Goal: Information Seeking & Learning: Learn about a topic

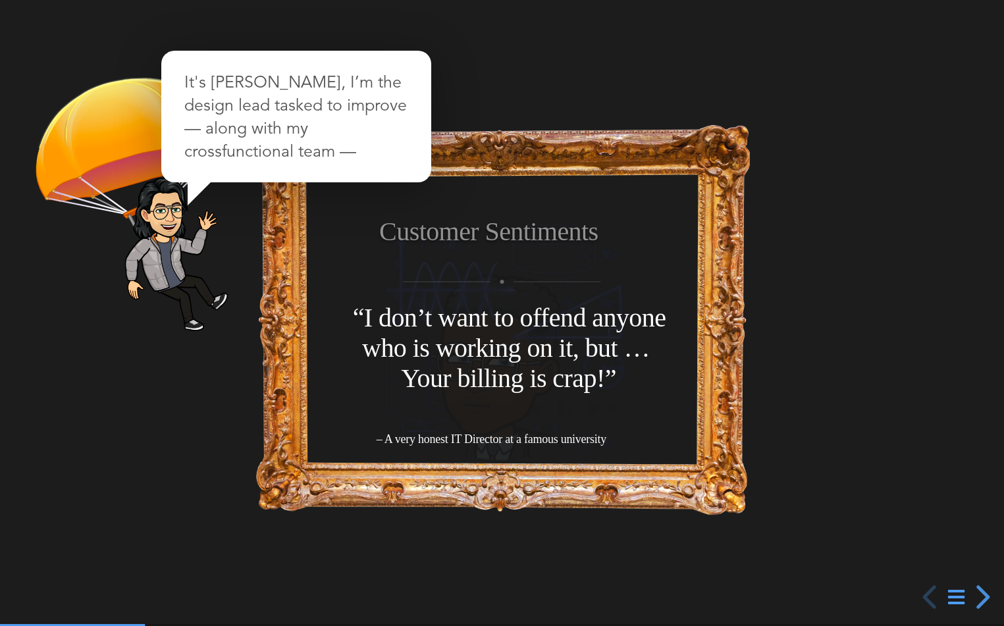
click at [957, 608] on link at bounding box center [956, 598] width 16 height 24
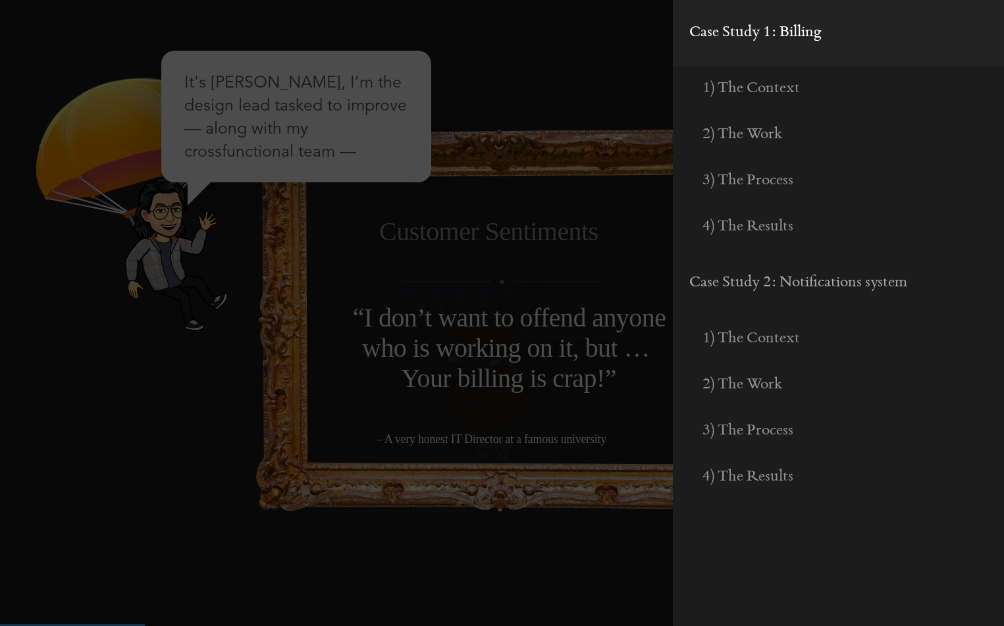
click at [766, 37] on span "Case Study 1: Billing" at bounding box center [755, 32] width 132 height 16
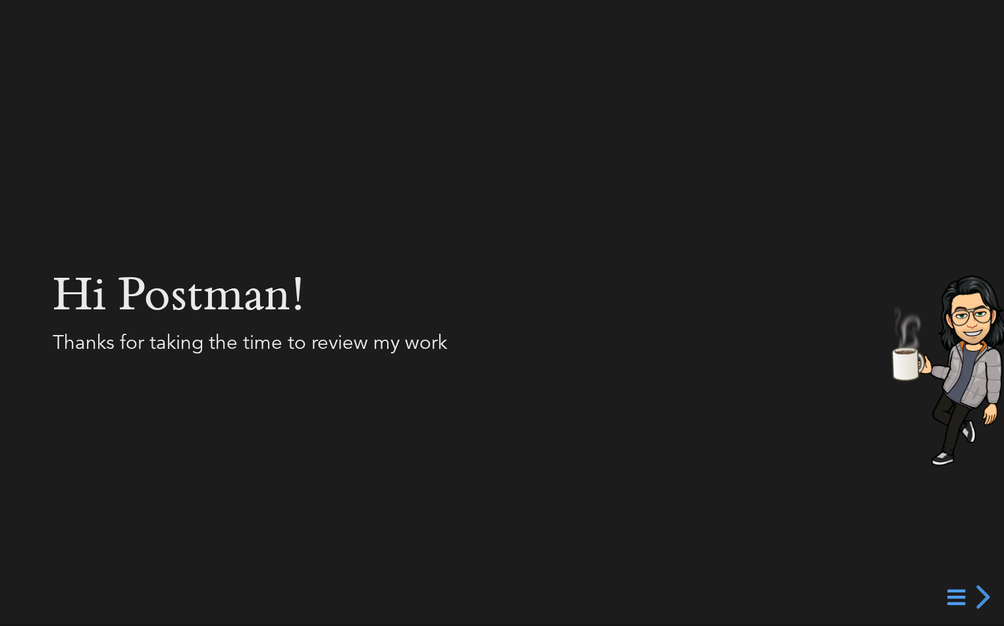
click at [945, 602] on div at bounding box center [502, 313] width 1004 height 626
click at [949, 596] on icon at bounding box center [956, 597] width 16 height 19
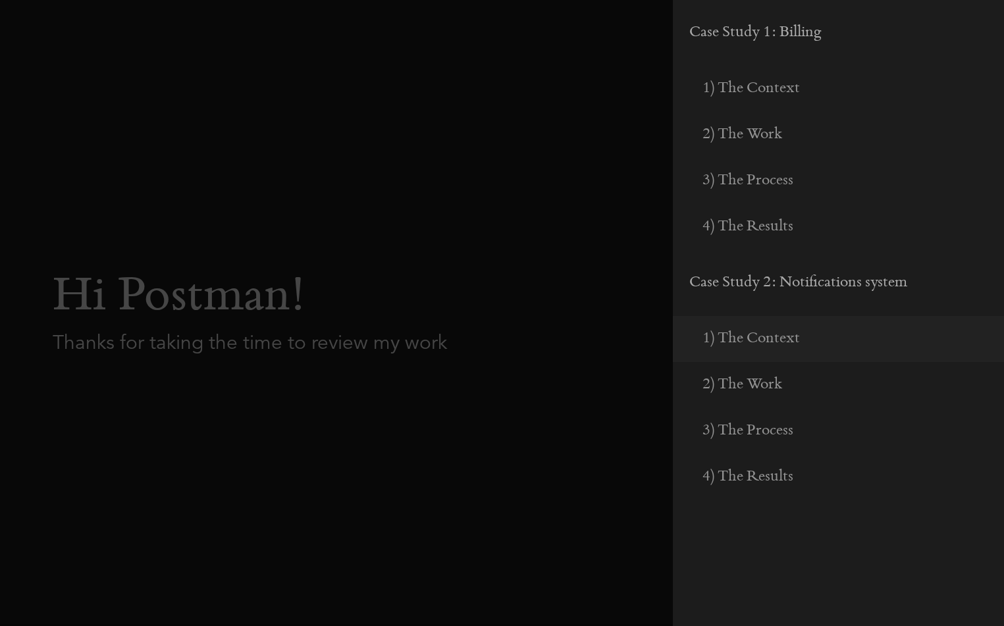
click at [764, 374] on li "2) The Work" at bounding box center [838, 385] width 331 height 46
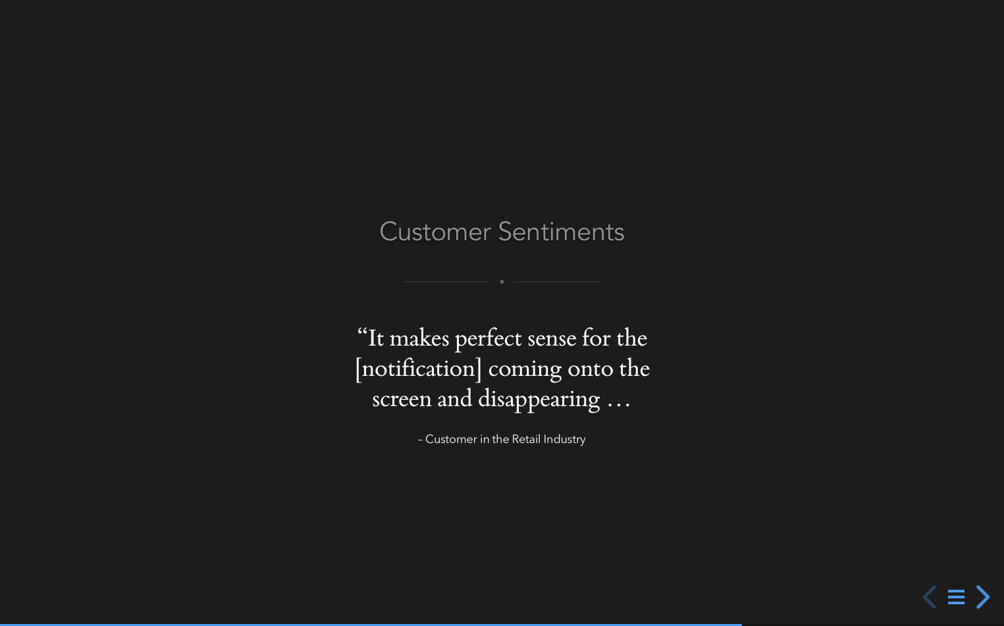
click at [955, 597] on icon at bounding box center [956, 597] width 16 height 19
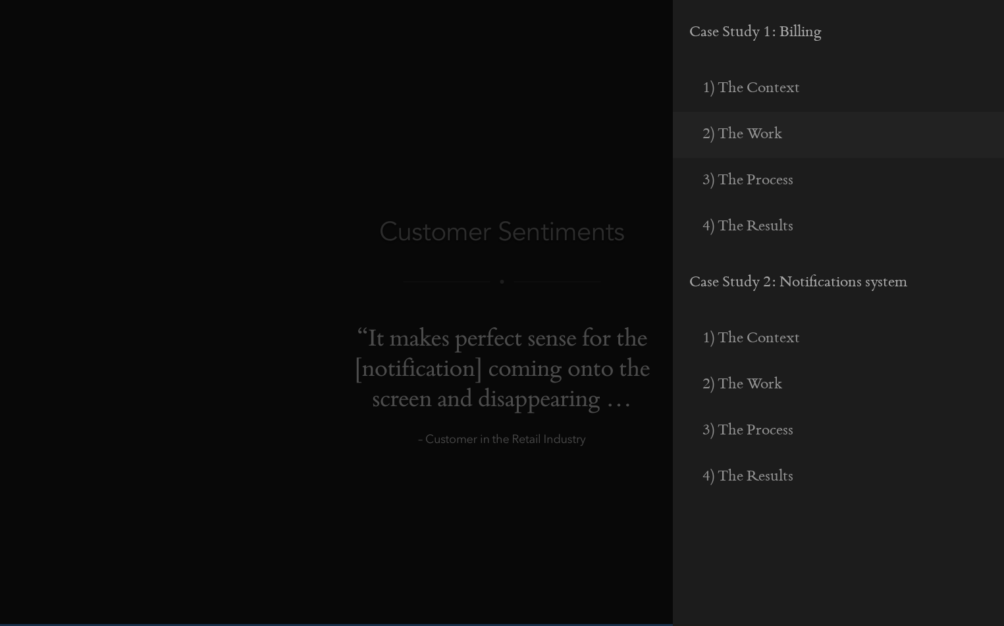
click at [799, 127] on li "2) The Work" at bounding box center [838, 135] width 331 height 46
